Goal: Find specific page/section: Find specific page/section

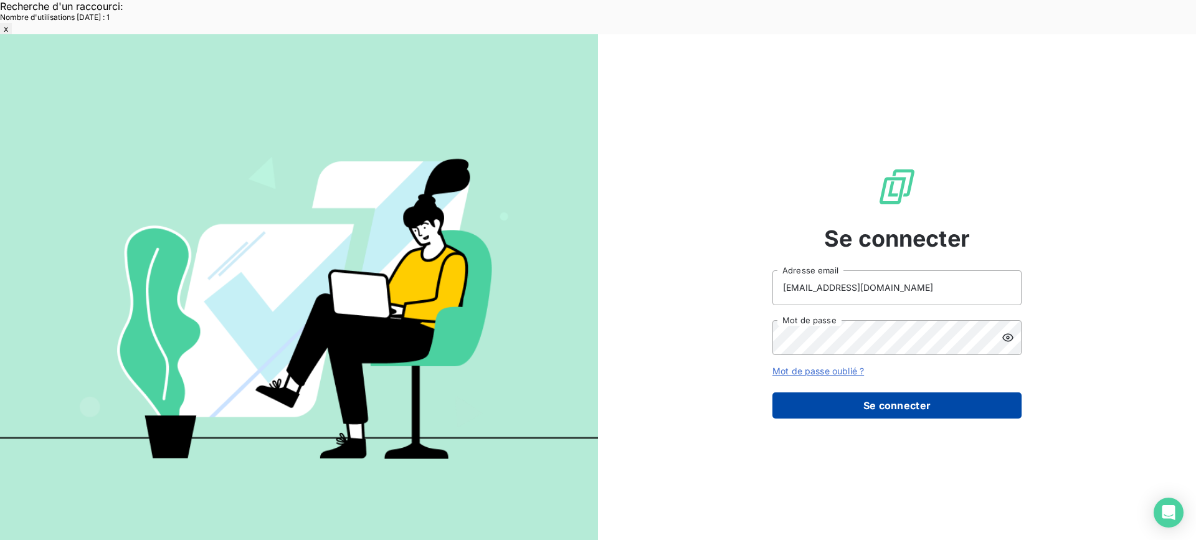
click at [884, 392] on button "Se connecter" at bounding box center [897, 405] width 249 height 26
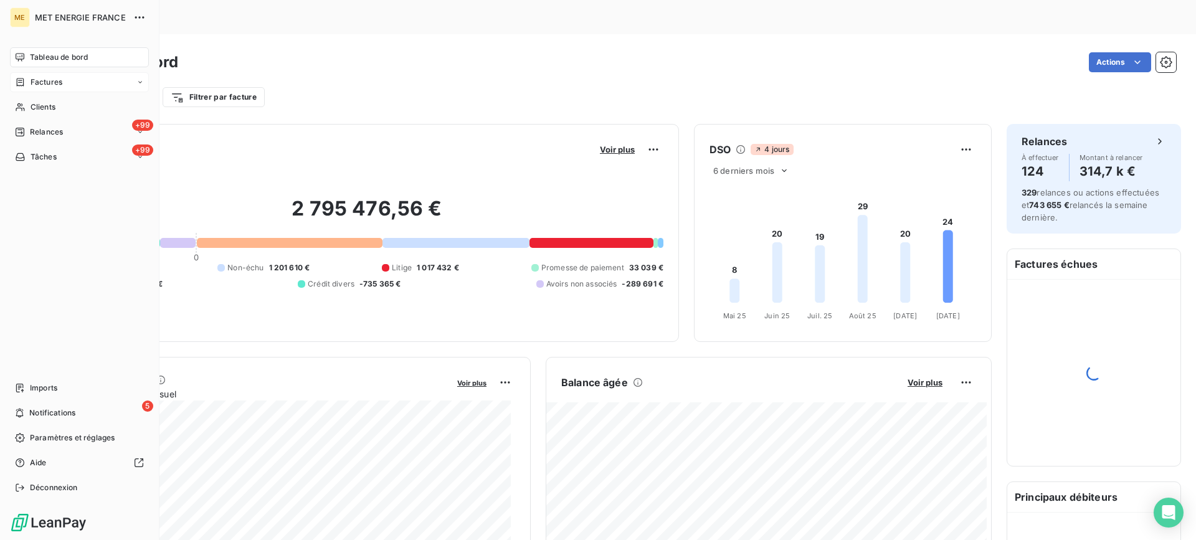
click at [37, 80] on span "Factures" at bounding box center [47, 82] width 32 height 11
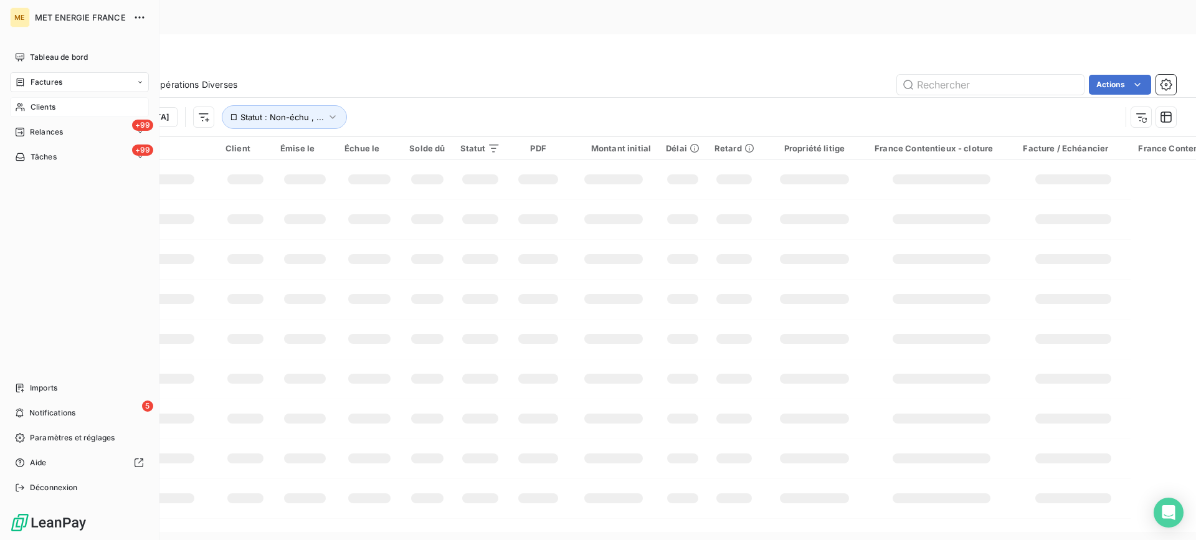
click at [37, 107] on span "Clients" at bounding box center [43, 107] width 25 height 11
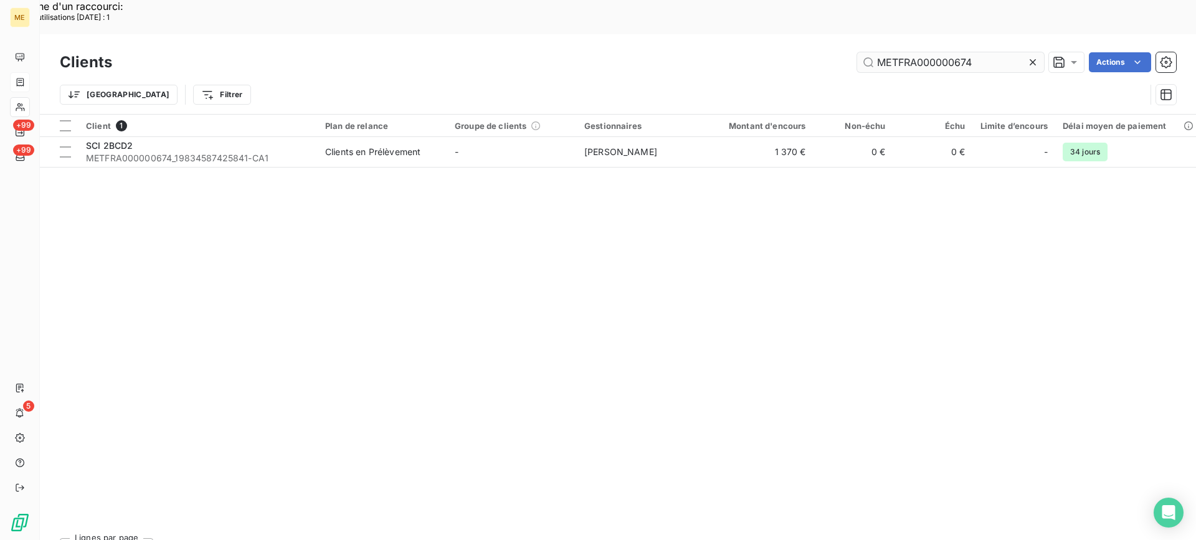
click at [976, 52] on input "METFRA000000674" at bounding box center [950, 62] width 187 height 20
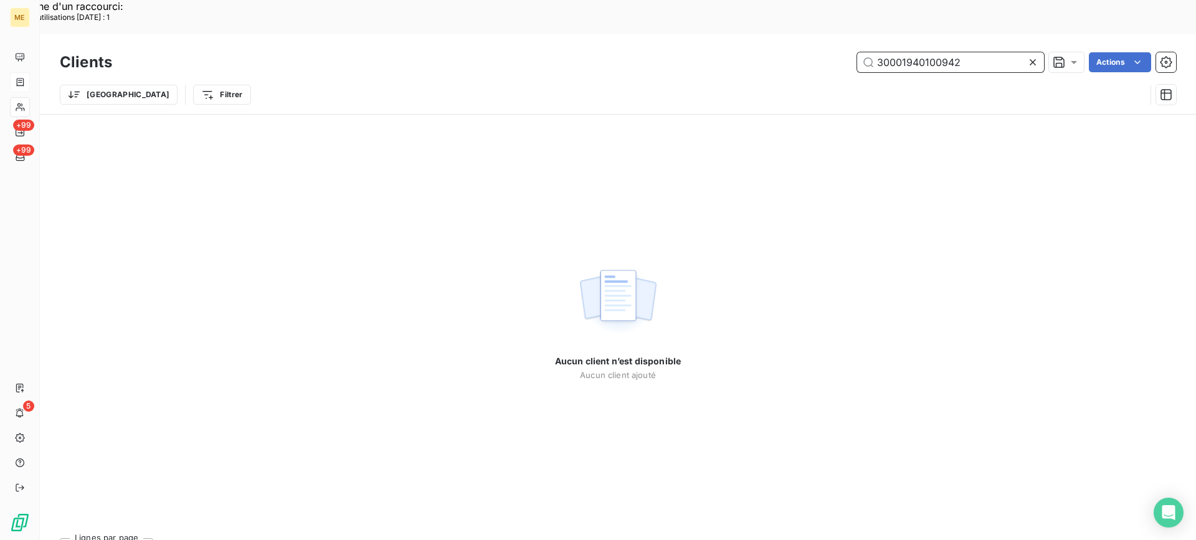
click at [979, 52] on input "30001940100942" at bounding box center [950, 62] width 187 height 20
paste input "METFRA000011489"
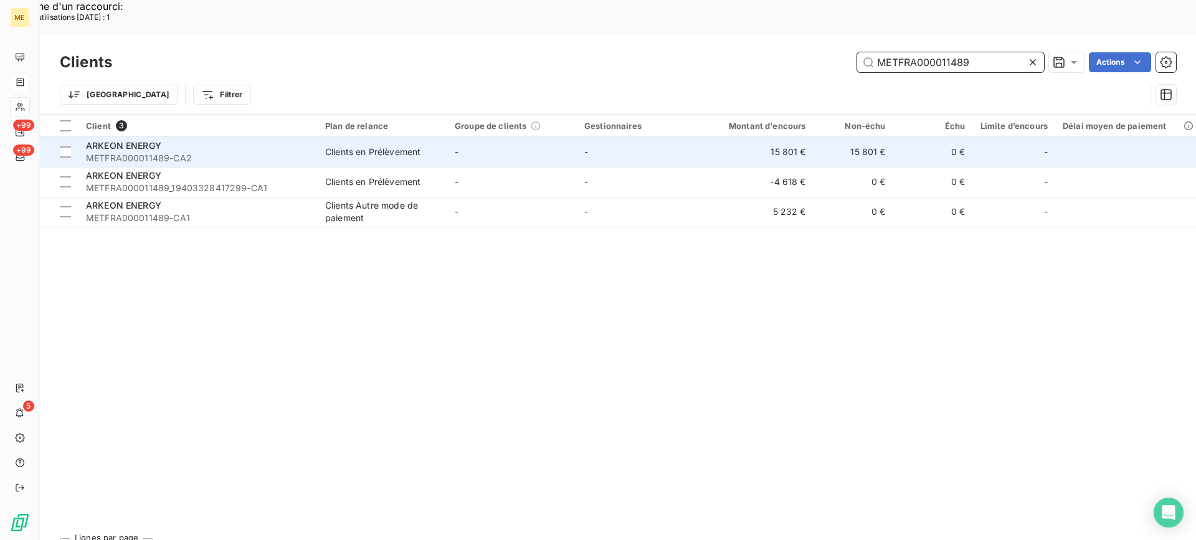
type input "METFRA000011489"
click at [283, 152] on span "METFRA000011489-CA2" at bounding box center [198, 158] width 224 height 12
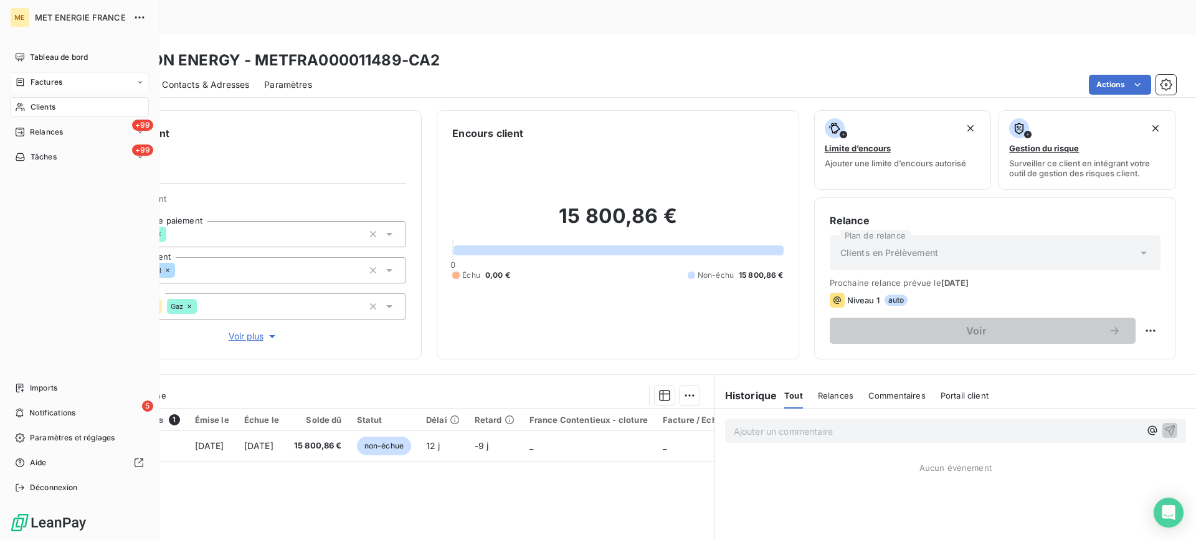
click at [44, 112] on span "Clients" at bounding box center [43, 107] width 25 height 11
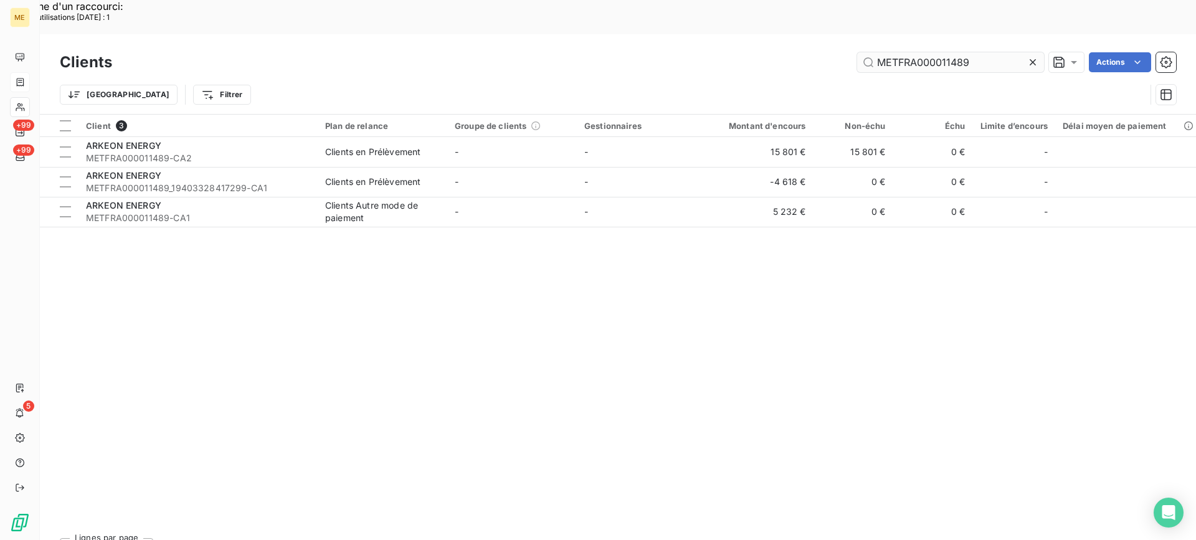
click at [984, 52] on input "METFRA000011489" at bounding box center [950, 62] width 187 height 20
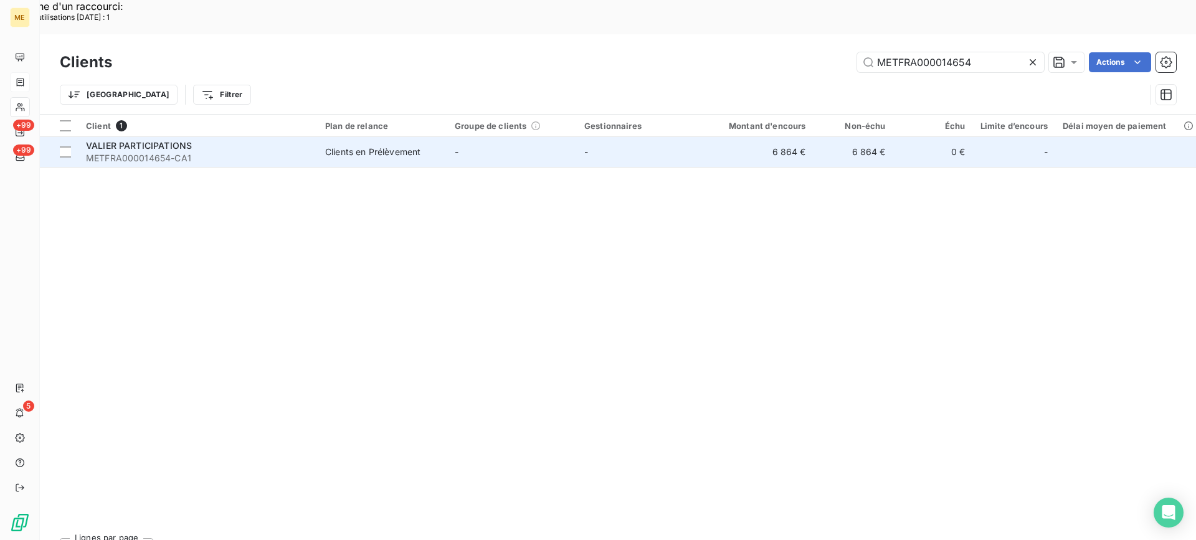
type input "METFRA000014654"
click at [287, 152] on span "METFRA000014654-CA1" at bounding box center [198, 158] width 224 height 12
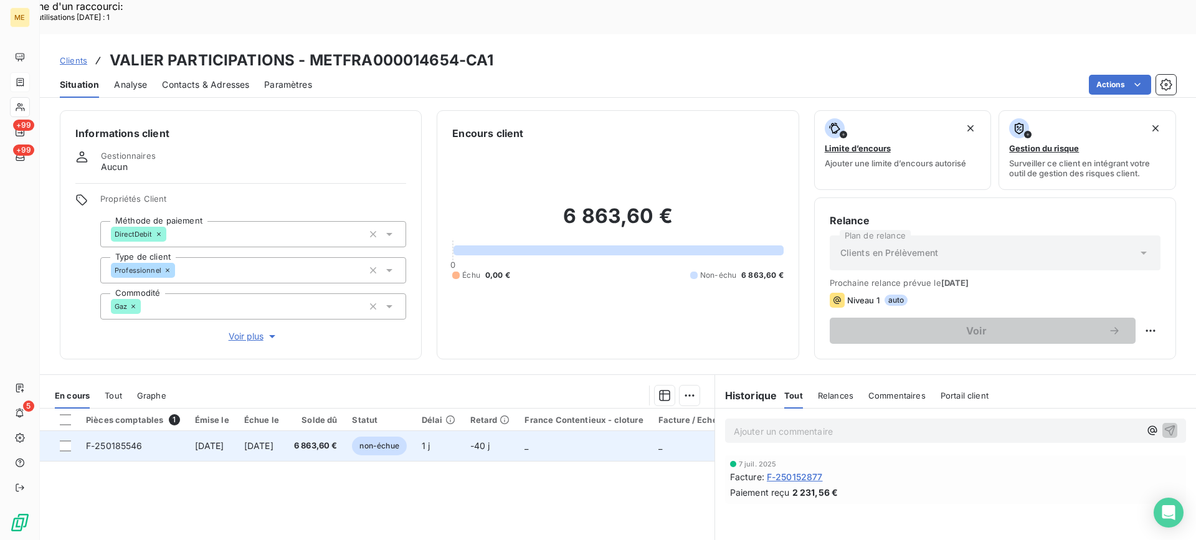
click at [114, 440] on span "F-250185546" at bounding box center [114, 445] width 57 height 11
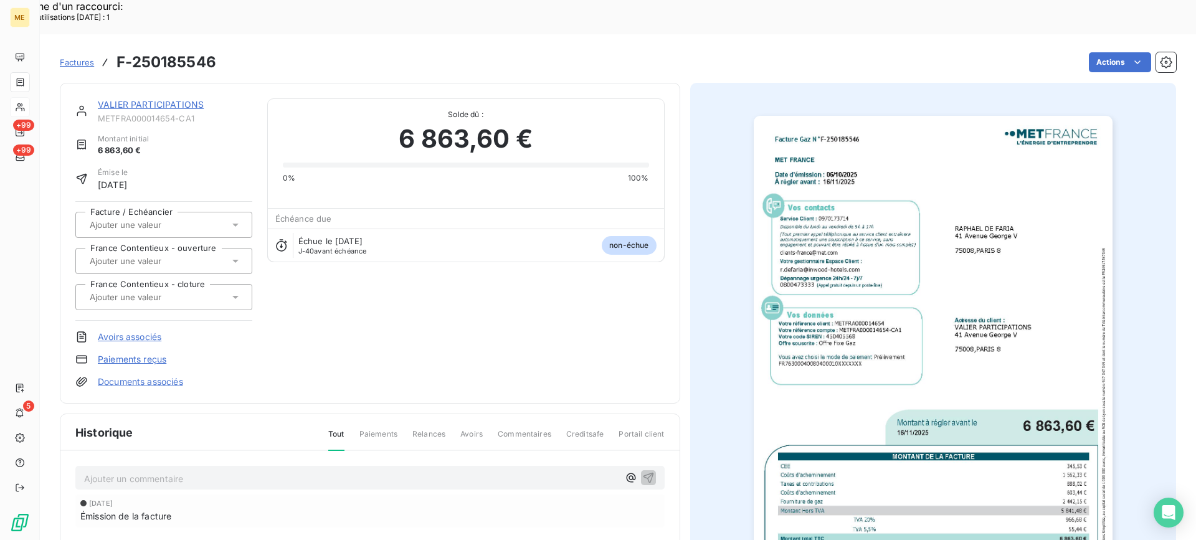
click at [968, 334] on img "button" at bounding box center [933, 369] width 359 height 507
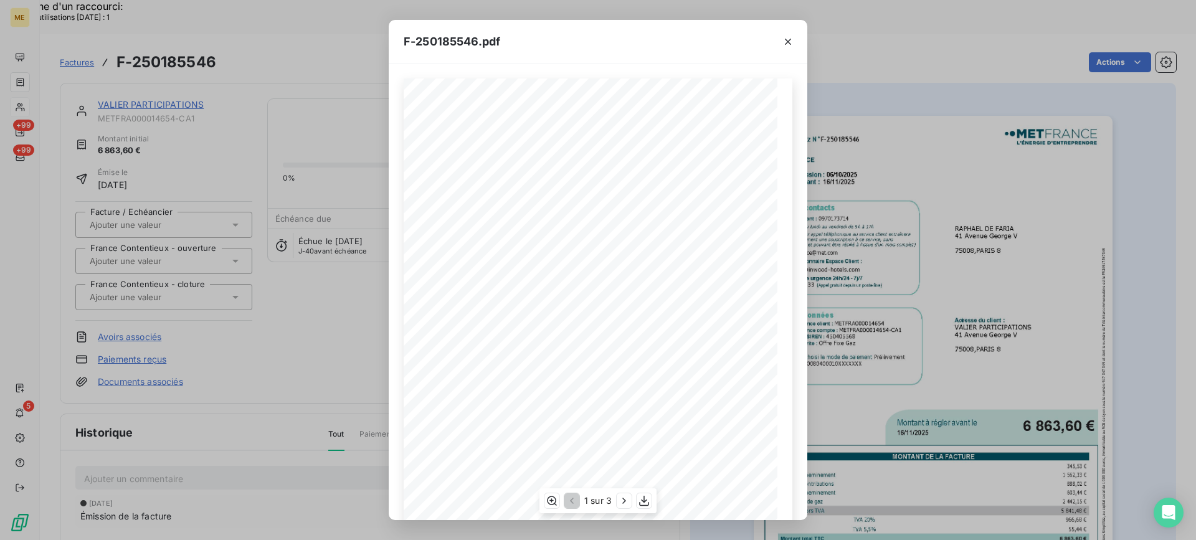
scroll to position [118, 0]
click at [649, 500] on icon "button" at bounding box center [644, 501] width 12 height 12
click at [789, 39] on icon "button" at bounding box center [788, 42] width 12 height 12
click at [789, 41] on icon "button" at bounding box center [788, 42] width 12 height 12
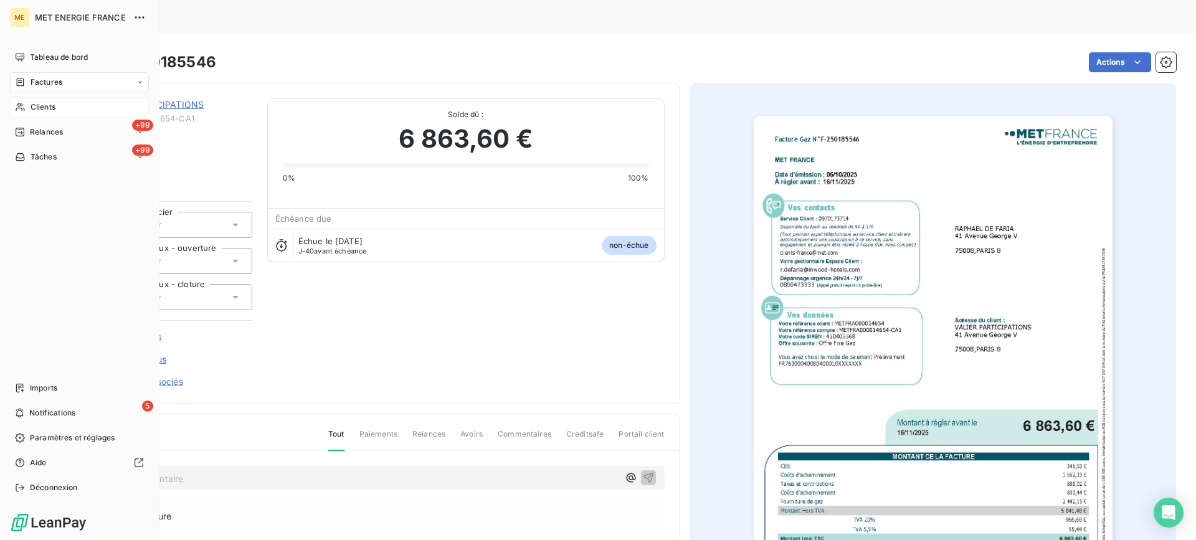
click at [48, 110] on span "Clients" at bounding box center [43, 107] width 25 height 11
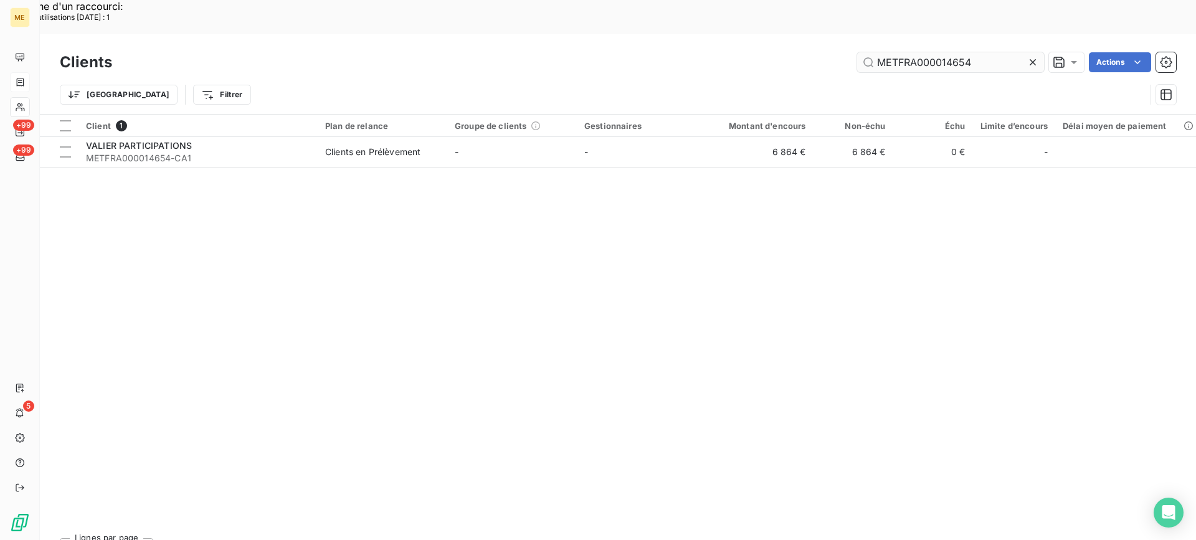
click at [977, 52] on input "METFRA000014654" at bounding box center [950, 62] width 187 height 20
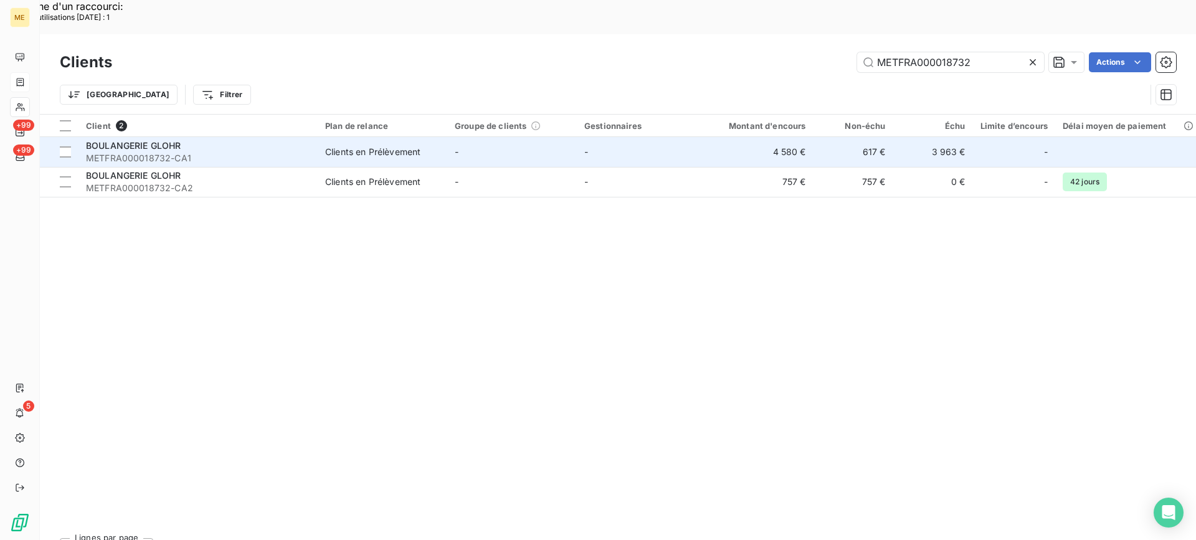
type input "METFRA000018732"
click at [274, 152] on span "METFRA000018732-CA1" at bounding box center [198, 158] width 224 height 12
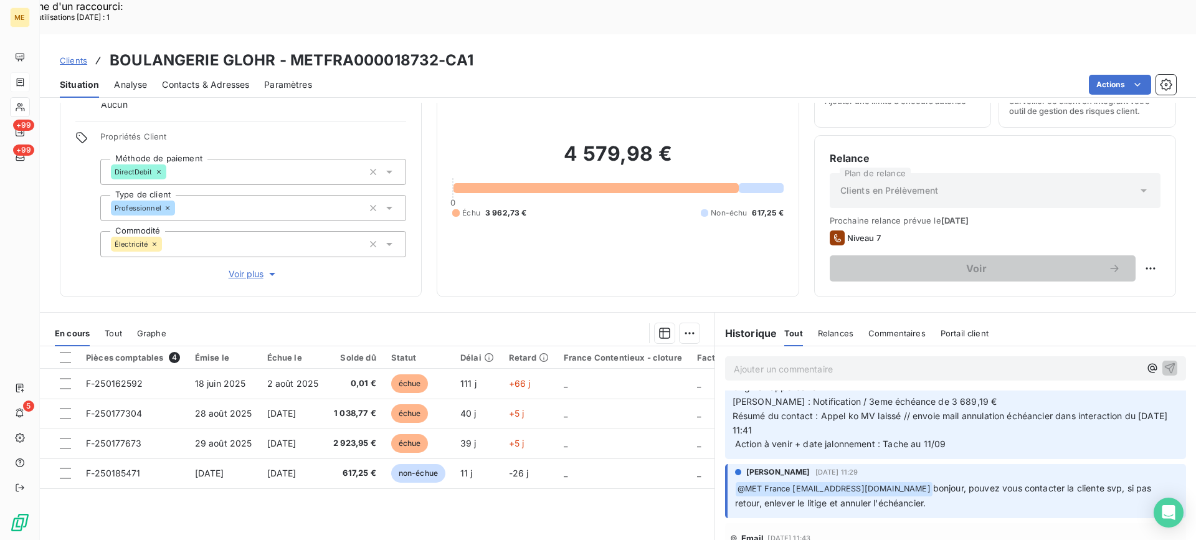
scroll to position [125, 0]
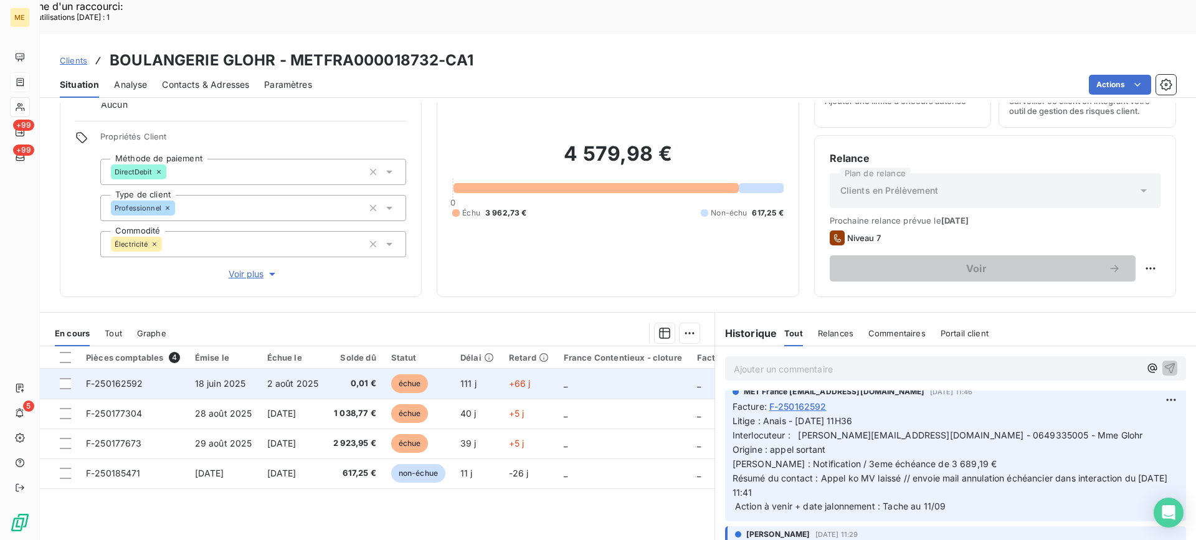
click at [127, 378] on span "F-250162592" at bounding box center [114, 383] width 57 height 11
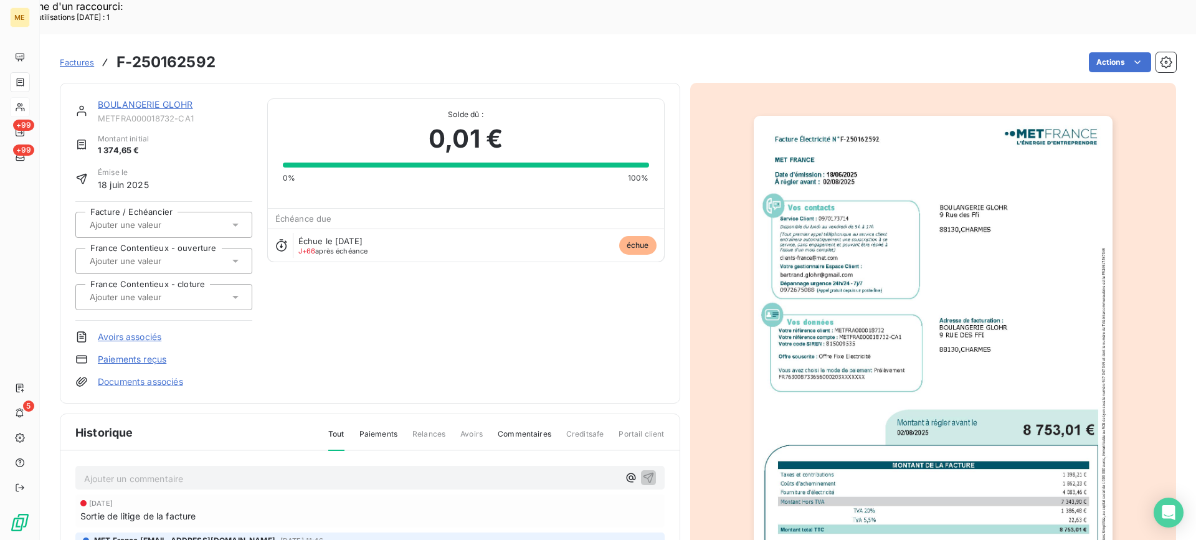
click at [997, 255] on img "button" at bounding box center [933, 369] width 359 height 507
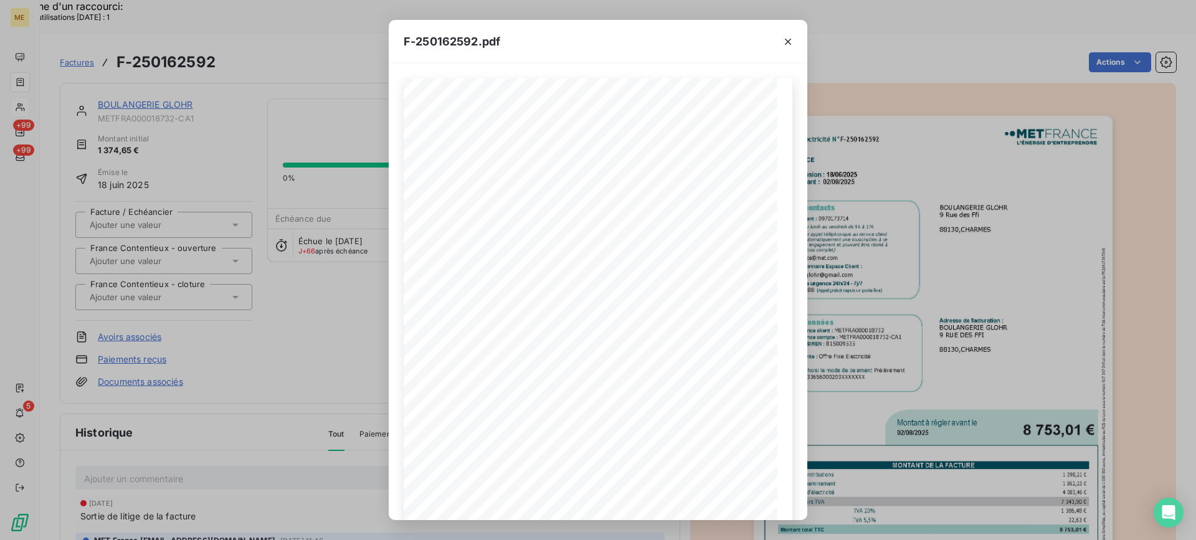
click at [786, 37] on icon "button" at bounding box center [788, 42] width 12 height 12
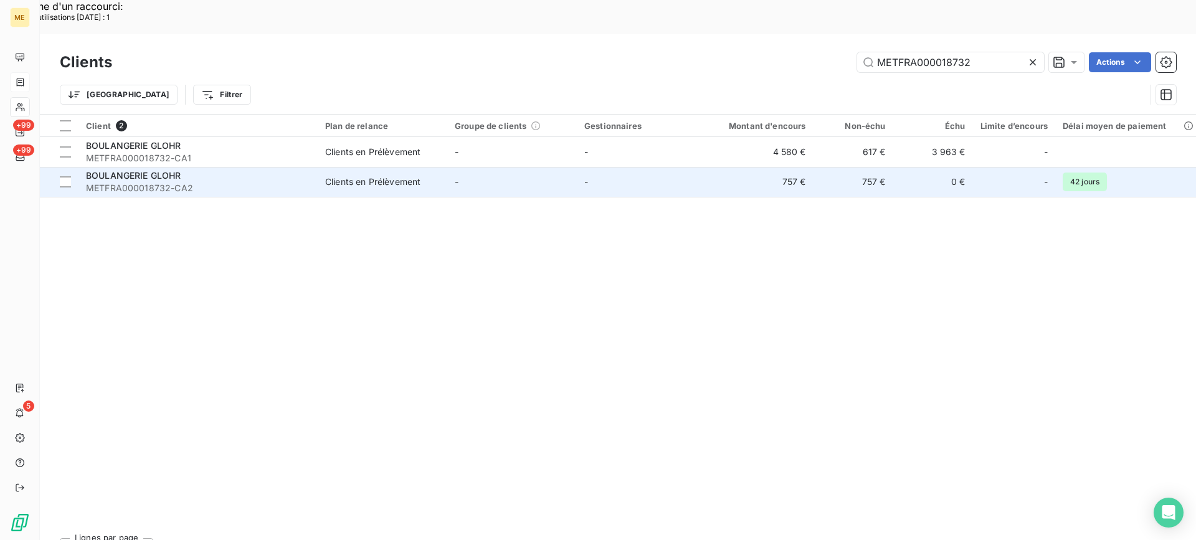
click at [270, 182] on span "METFRA000018732-CA2" at bounding box center [198, 188] width 224 height 12
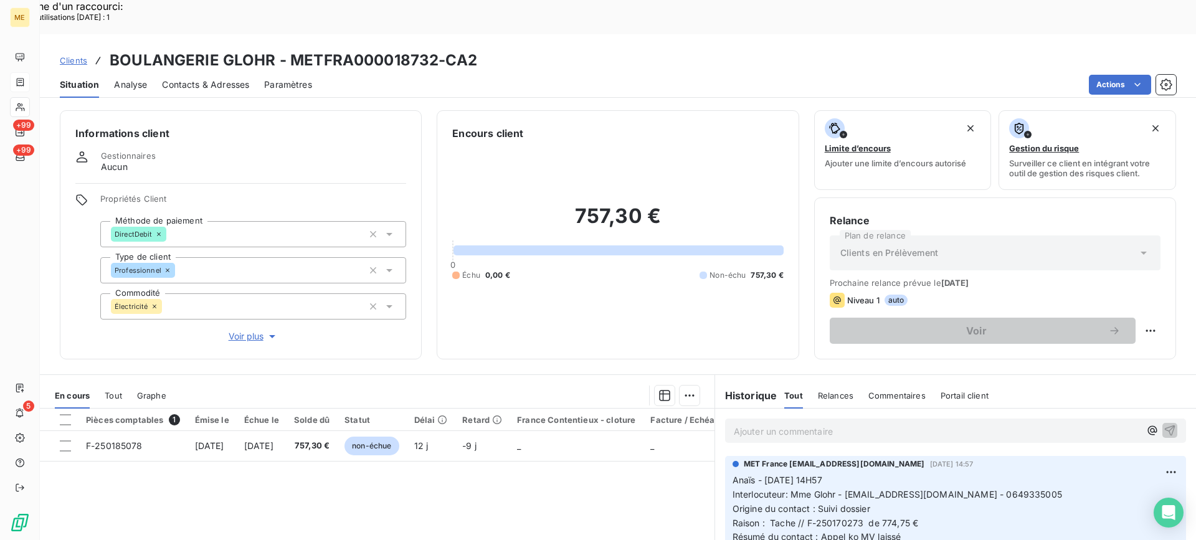
scroll to position [125, 0]
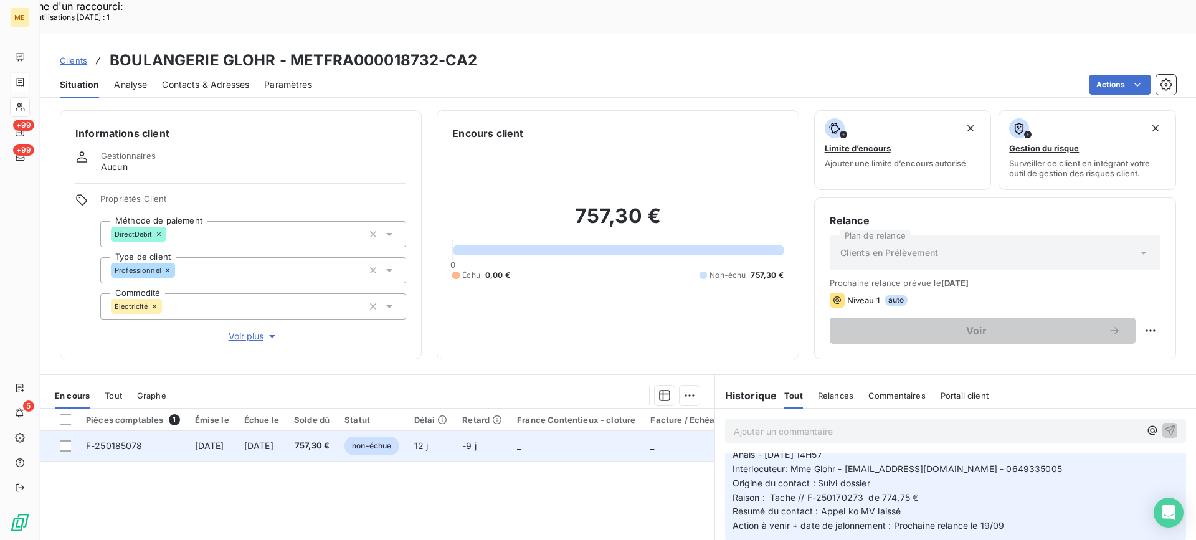
click at [124, 440] on span "F-250185078" at bounding box center [114, 445] width 57 height 11
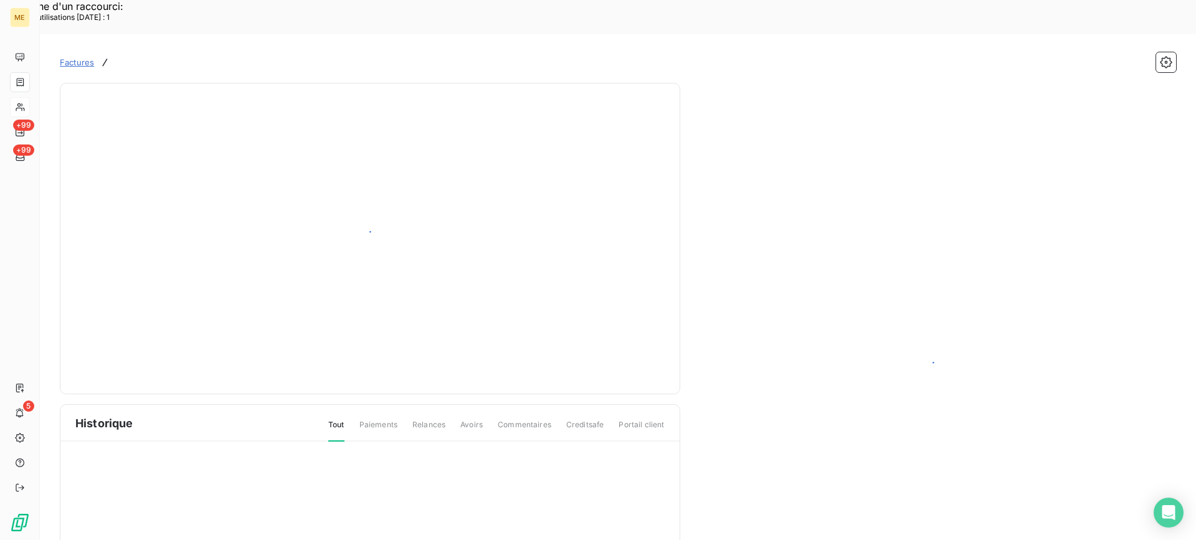
click at [121, 405] on div "Historique Tout Paiements Relances Avoirs Commentaires Creditsafe Portail client" at bounding box center [369, 549] width 619 height 288
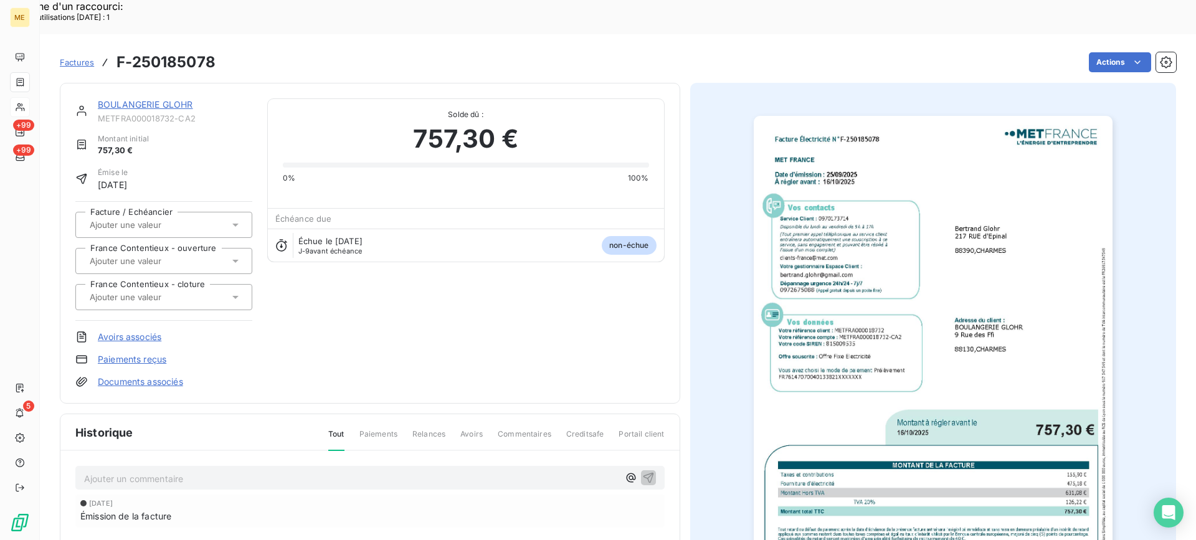
click at [993, 286] on img "button" at bounding box center [933, 369] width 359 height 507
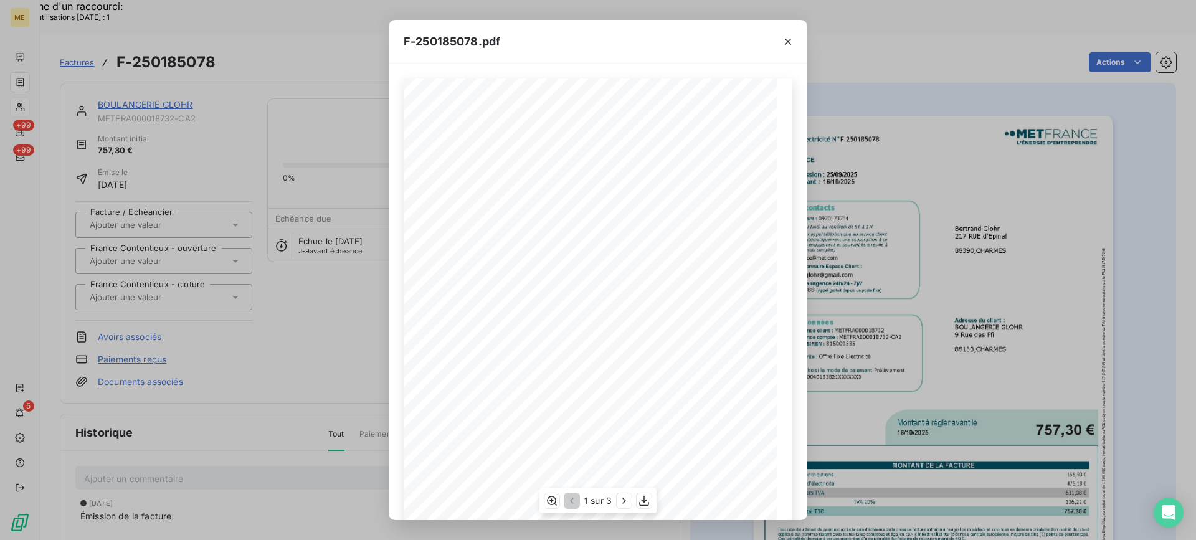
scroll to position [118, 0]
click at [622, 500] on icon "button" at bounding box center [624, 501] width 12 height 12
click at [787, 40] on icon "button" at bounding box center [788, 42] width 6 height 6
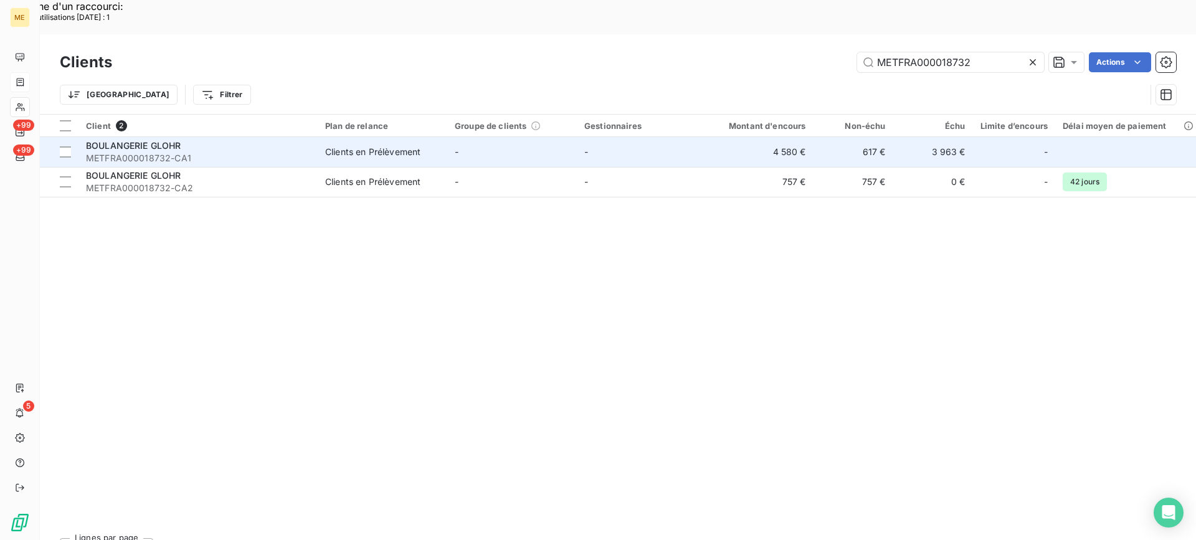
click at [215, 140] on div "BOULANGERIE GLOHR" at bounding box center [198, 146] width 224 height 12
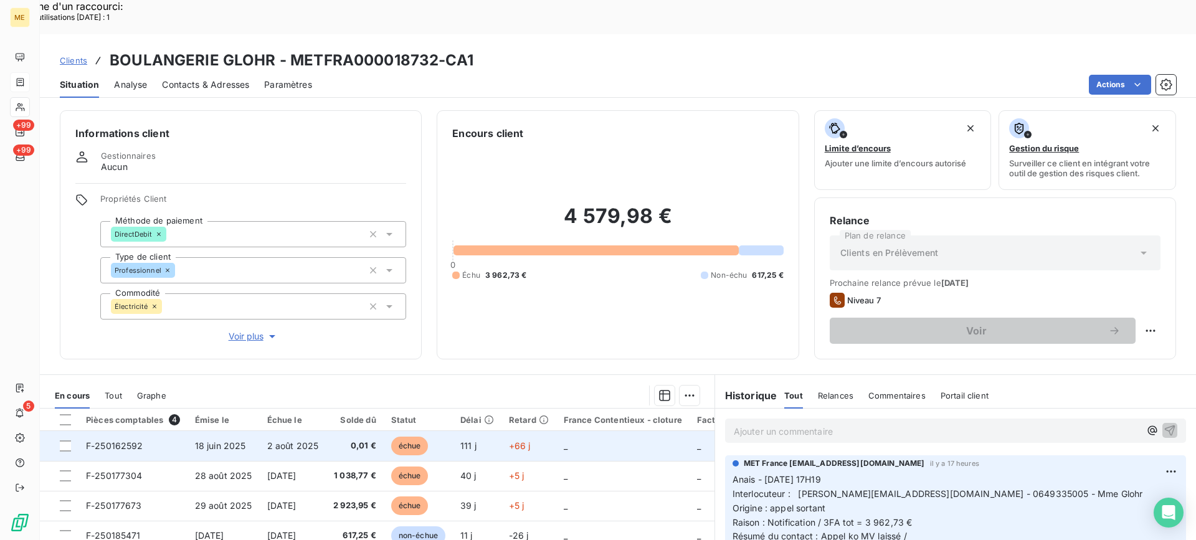
click at [112, 440] on span "F-250162592" at bounding box center [114, 445] width 57 height 11
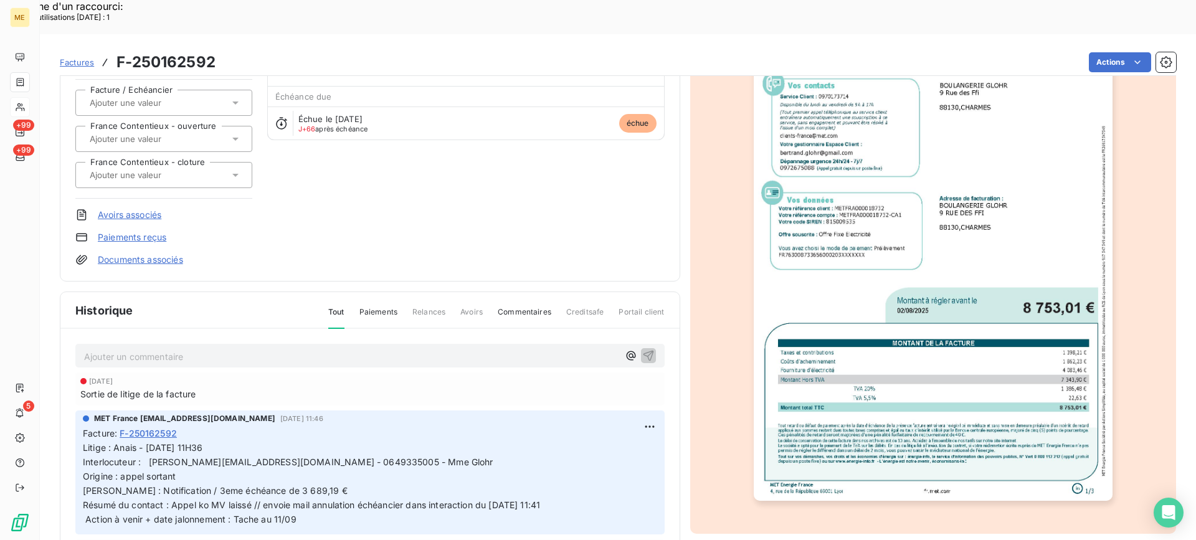
scroll to position [125, 0]
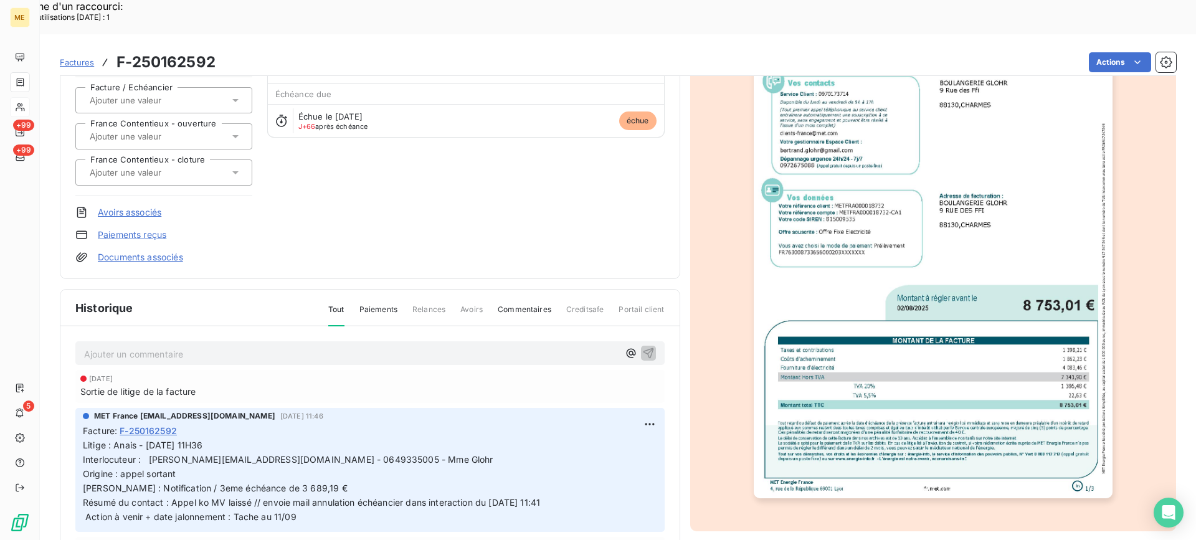
click at [982, 343] on img "button" at bounding box center [933, 244] width 359 height 507
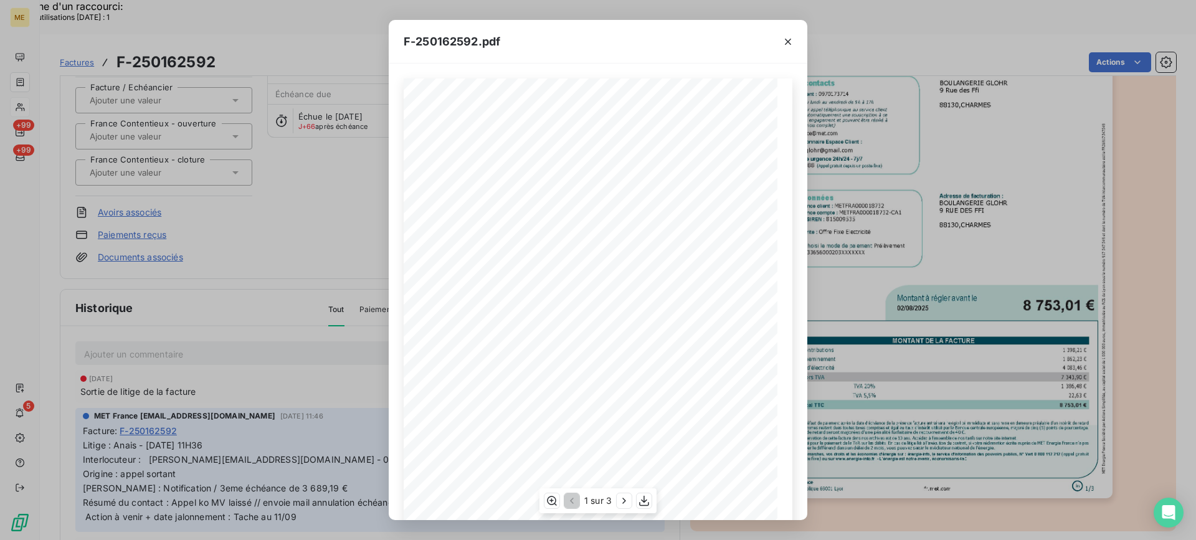
scroll to position [118, 0]
click at [621, 502] on icon "button" at bounding box center [624, 501] width 12 height 12
